Goal: Answer question/provide support: Share knowledge or assist other users

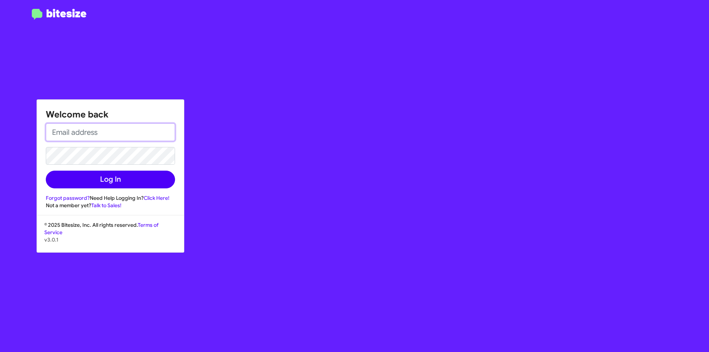
type input "[PERSON_NAME][EMAIL_ADDRESS][PERSON_NAME][PERSON_NAME][DOMAIN_NAME]"
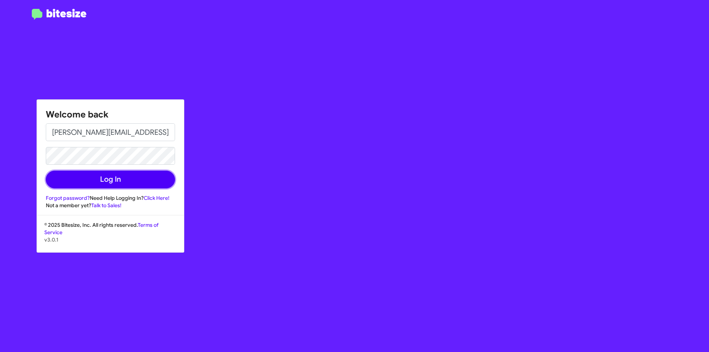
click at [116, 179] on button "Log In" at bounding box center [110, 179] width 129 height 18
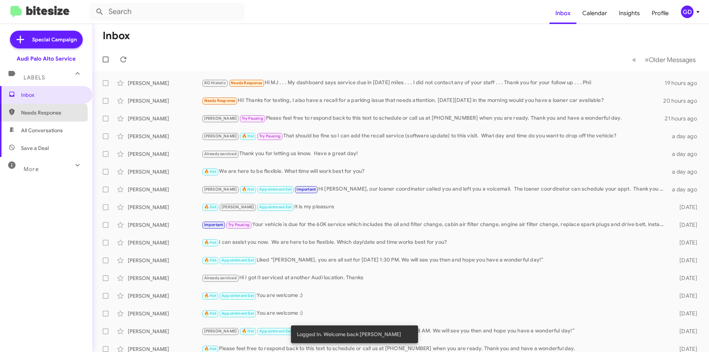
click at [22, 115] on span "Needs Response" at bounding box center [52, 112] width 63 height 7
type input "in:needs-response"
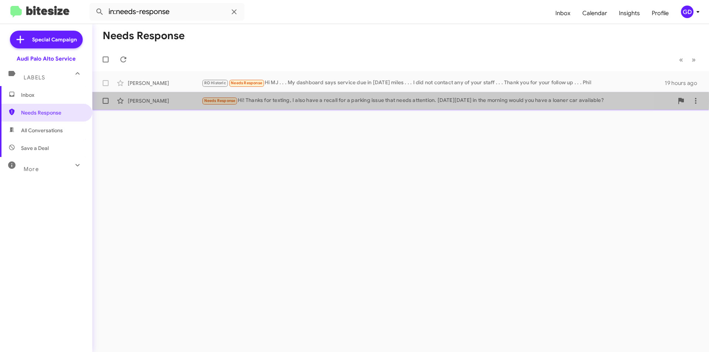
click at [352, 101] on div "Needs Response Hi! Thanks for texting, I also have a recall for a parking issue…" at bounding box center [437, 100] width 472 height 8
